Goal: Task Accomplishment & Management: Use online tool/utility

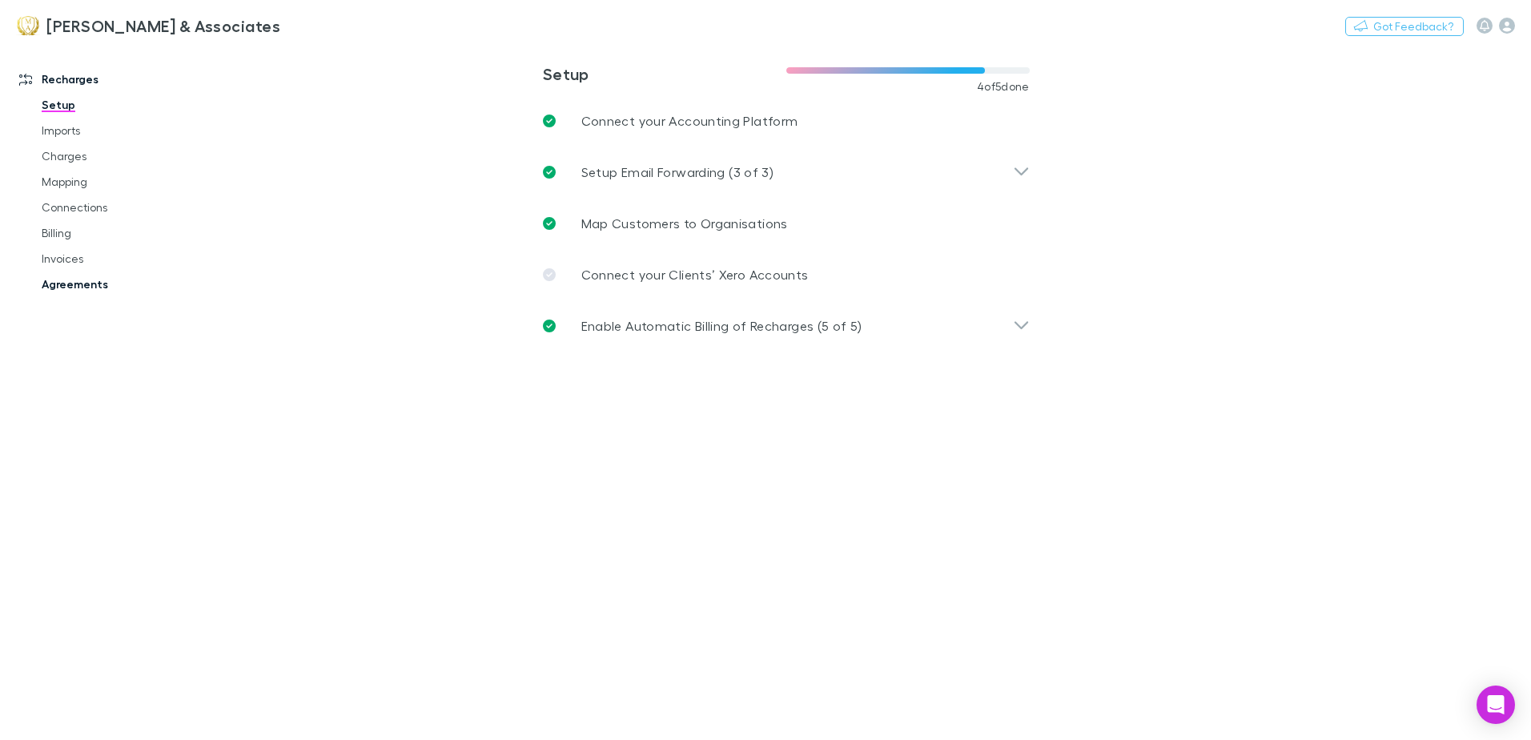
click at [63, 287] on link "Agreements" at bounding box center [121, 284] width 191 height 26
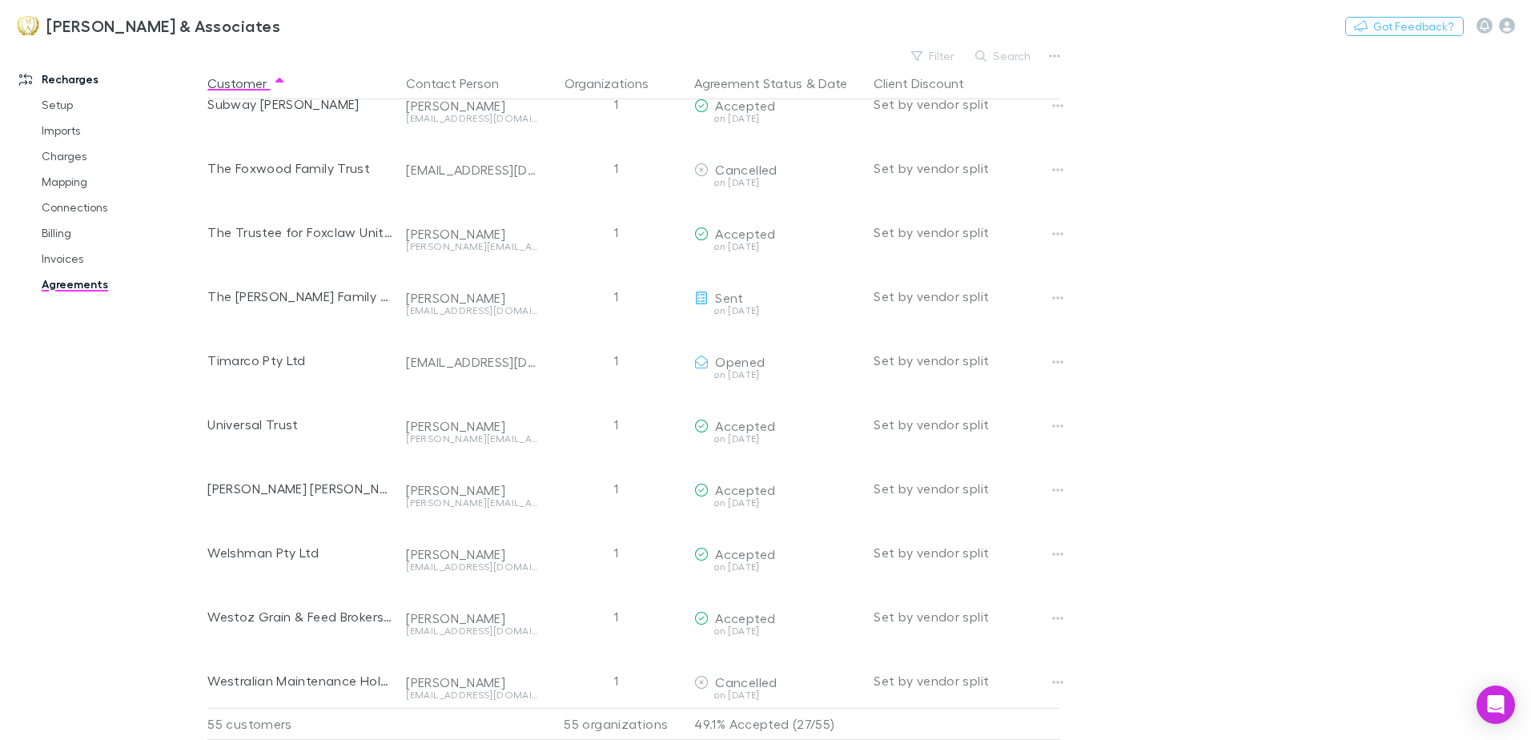
scroll to position [2927, 0]
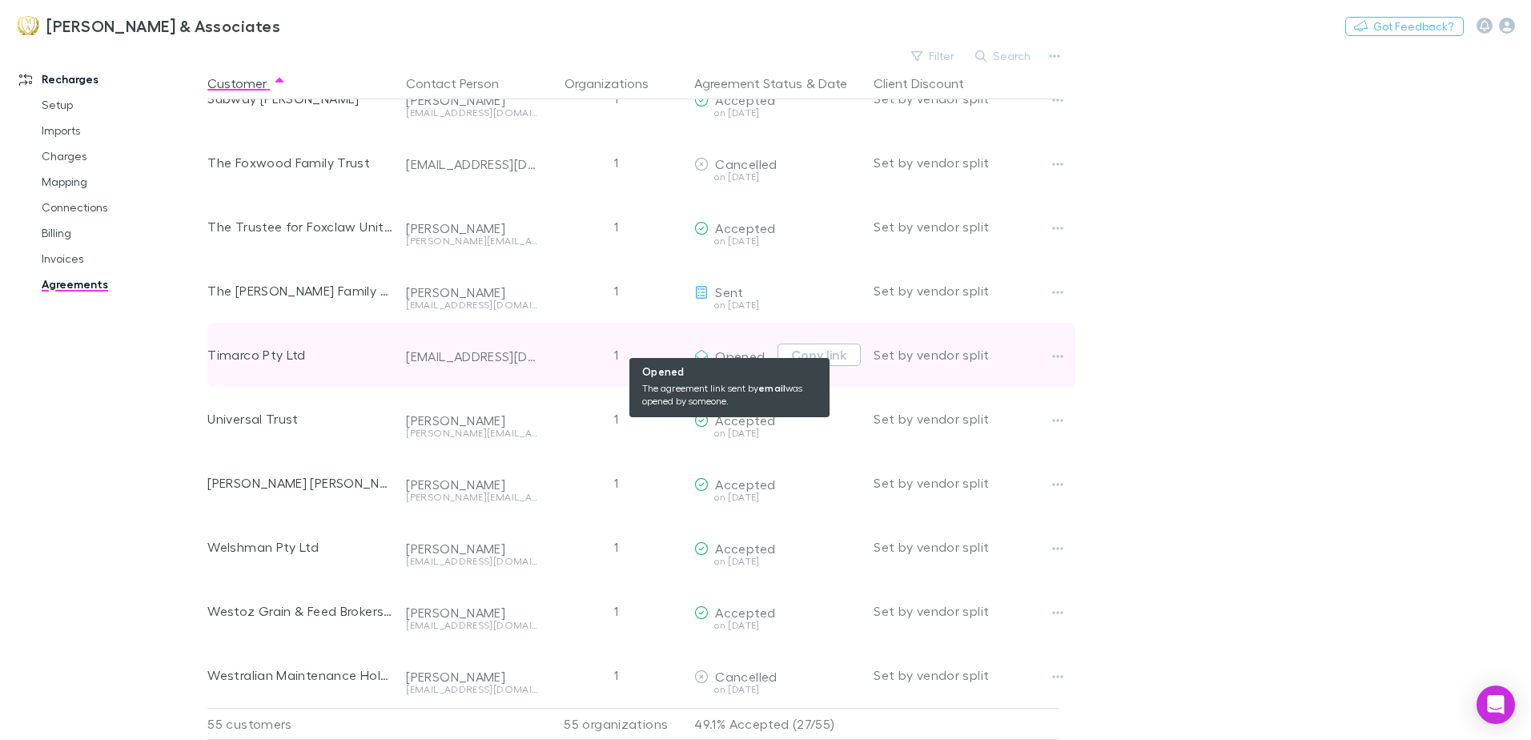
click at [744, 348] on span "Opened" at bounding box center [740, 355] width 50 height 15
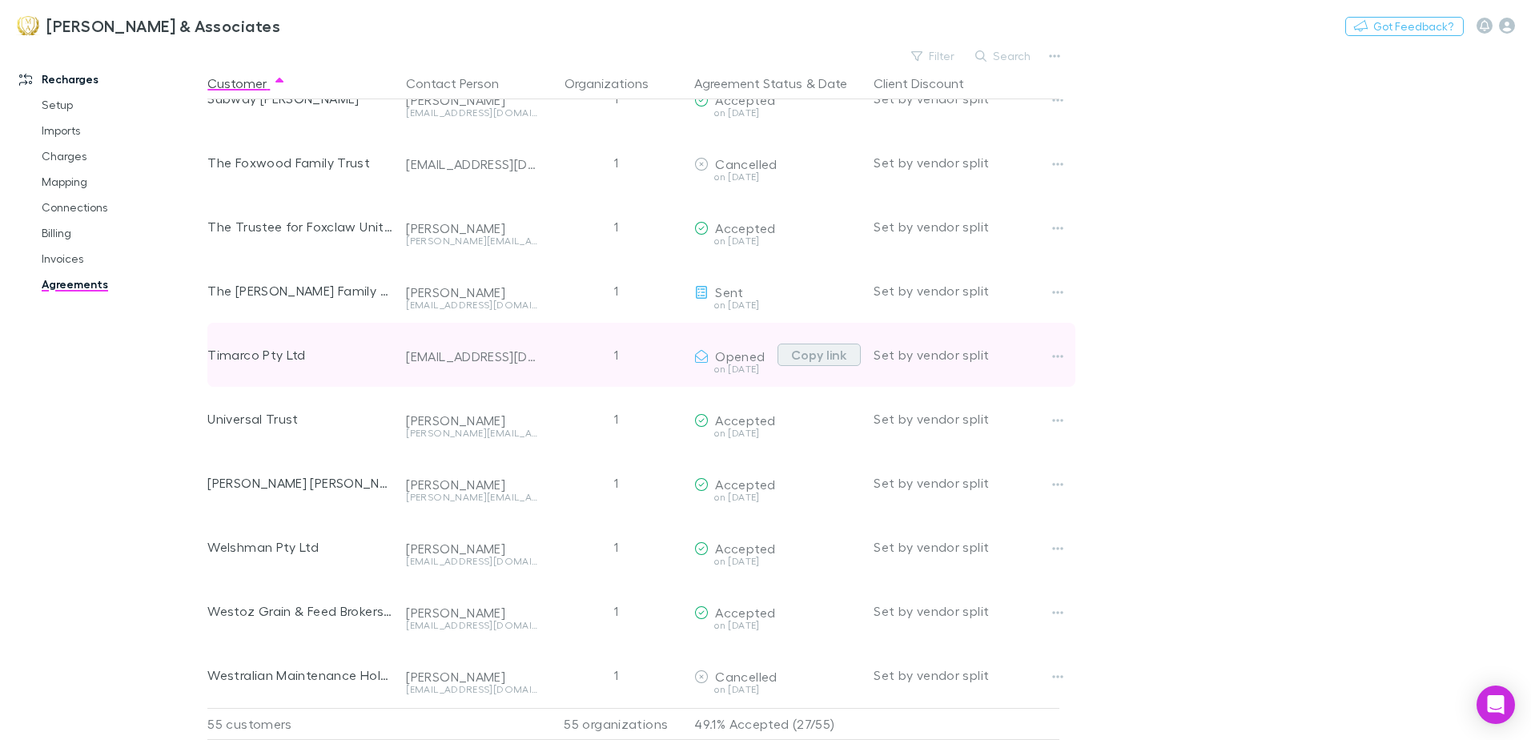
click at [814, 345] on button "Copy link" at bounding box center [818, 354] width 83 height 22
click at [825, 349] on button "Copied" at bounding box center [818, 354] width 86 height 22
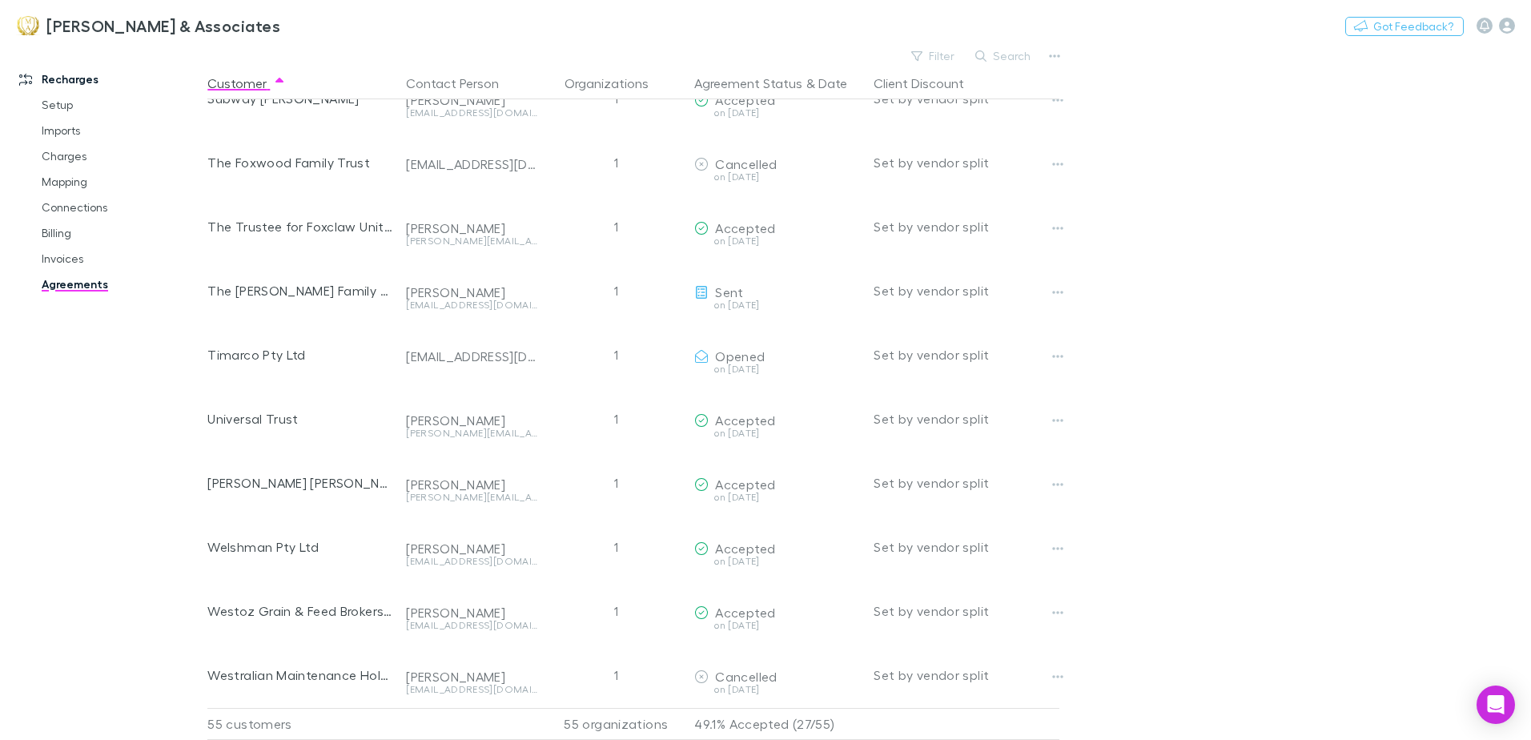
click at [79, 280] on link "Agreements" at bounding box center [121, 284] width 191 height 26
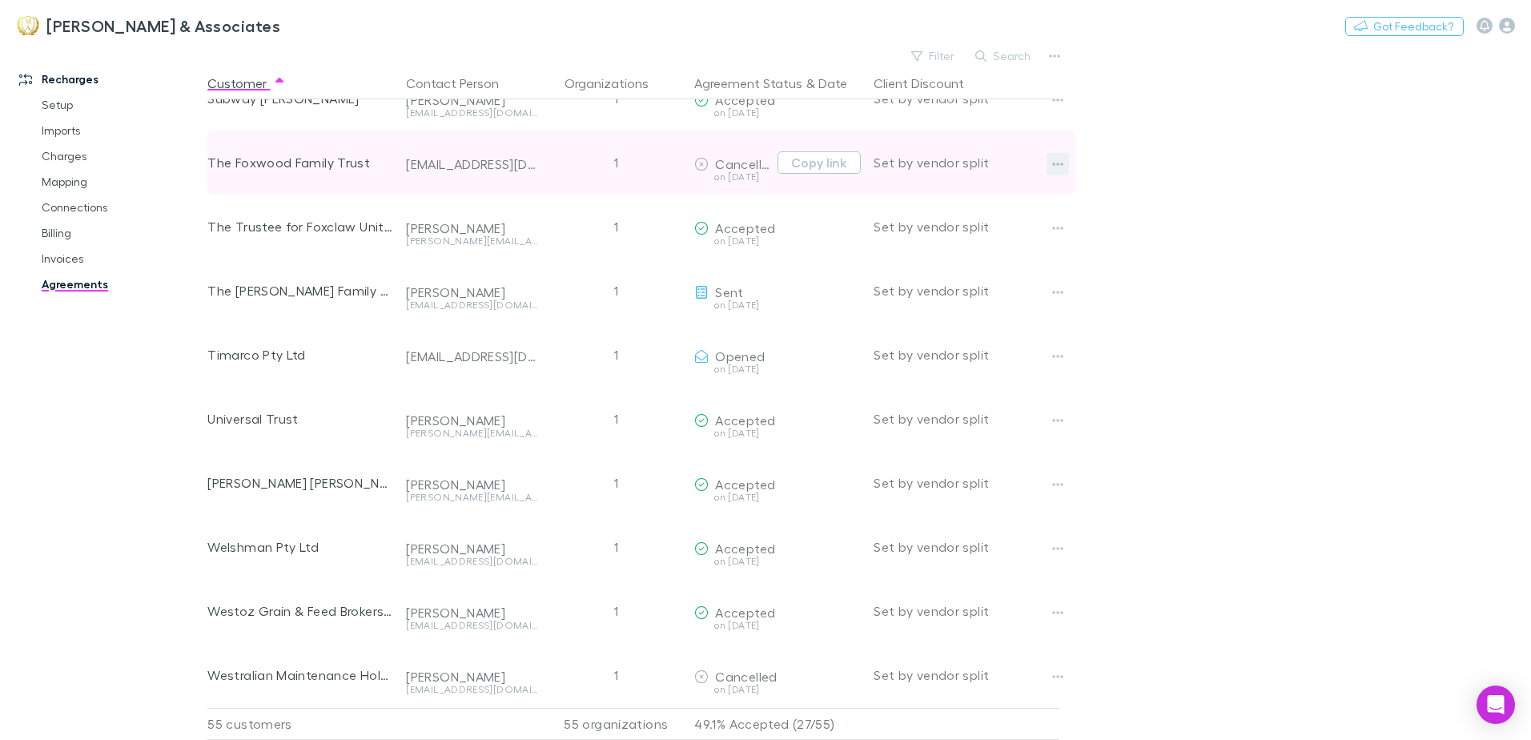
click at [1051, 157] on button "button" at bounding box center [1057, 164] width 22 height 22
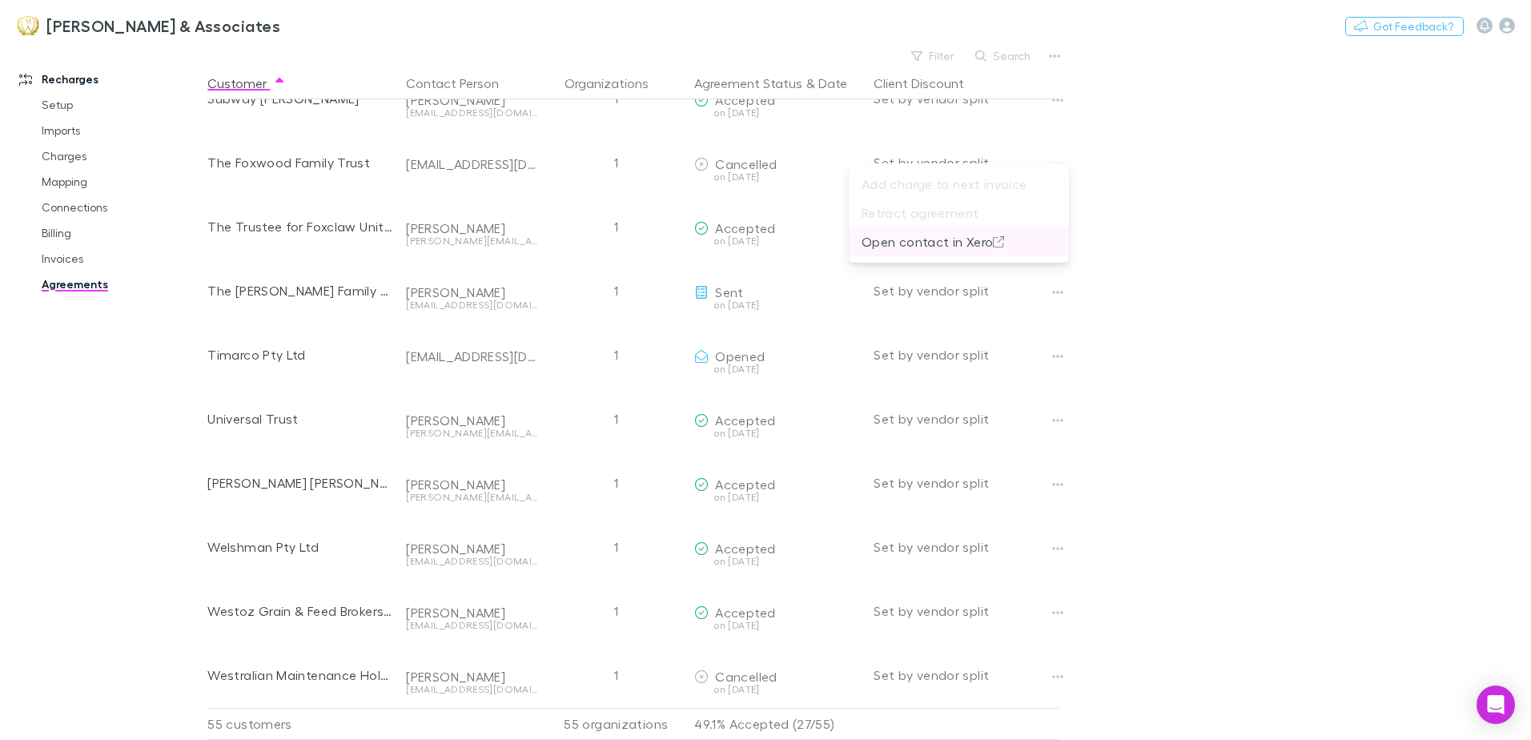
click at [921, 247] on p "Open contact in Xero" at bounding box center [958, 241] width 195 height 19
click at [70, 106] on link "Setup" at bounding box center [121, 105] width 191 height 26
